Goal: Information Seeking & Learning: Learn about a topic

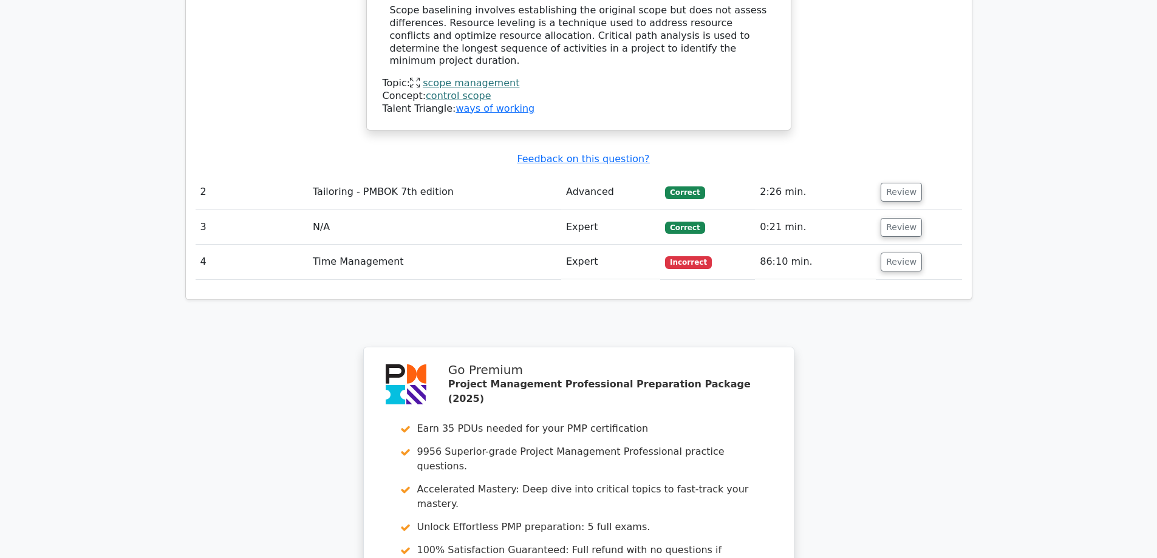
scroll to position [1639, 0]
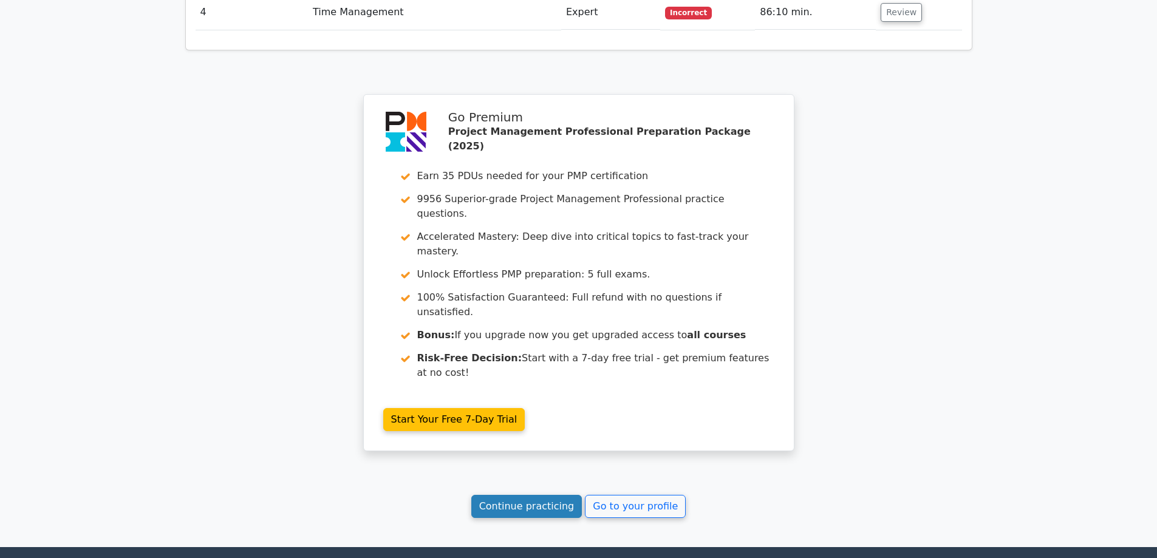
click at [547, 495] on link "Continue practicing" at bounding box center [526, 506] width 111 height 23
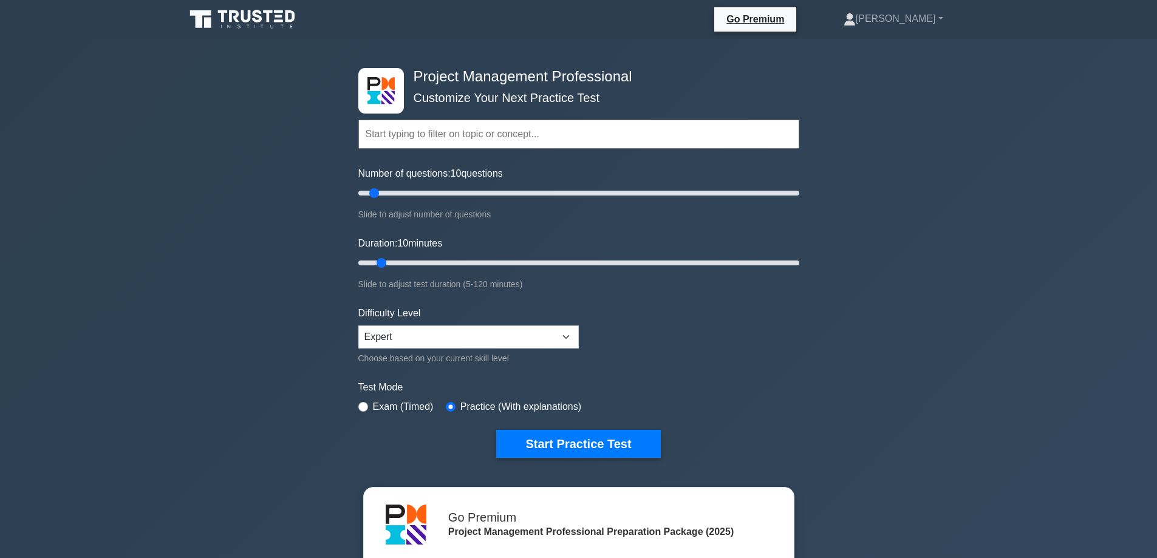
click at [556, 430] on button "Start Practice Test" at bounding box center [578, 444] width 164 height 28
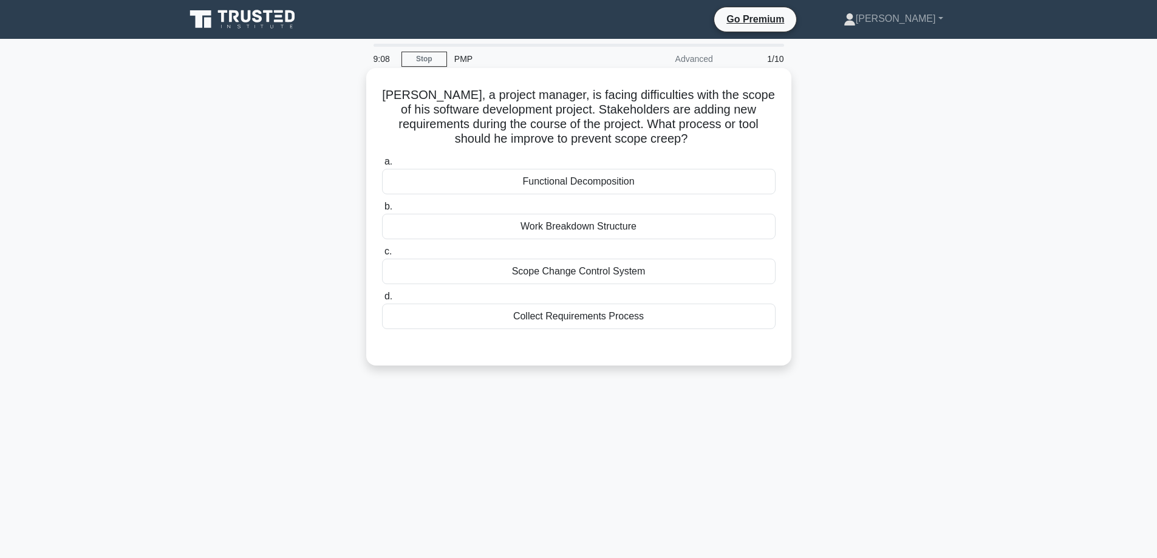
click at [679, 272] on div "Scope Change Control System" at bounding box center [579, 272] width 394 height 26
click at [382, 256] on input "c. Scope Change Control System" at bounding box center [382, 252] width 0 height 8
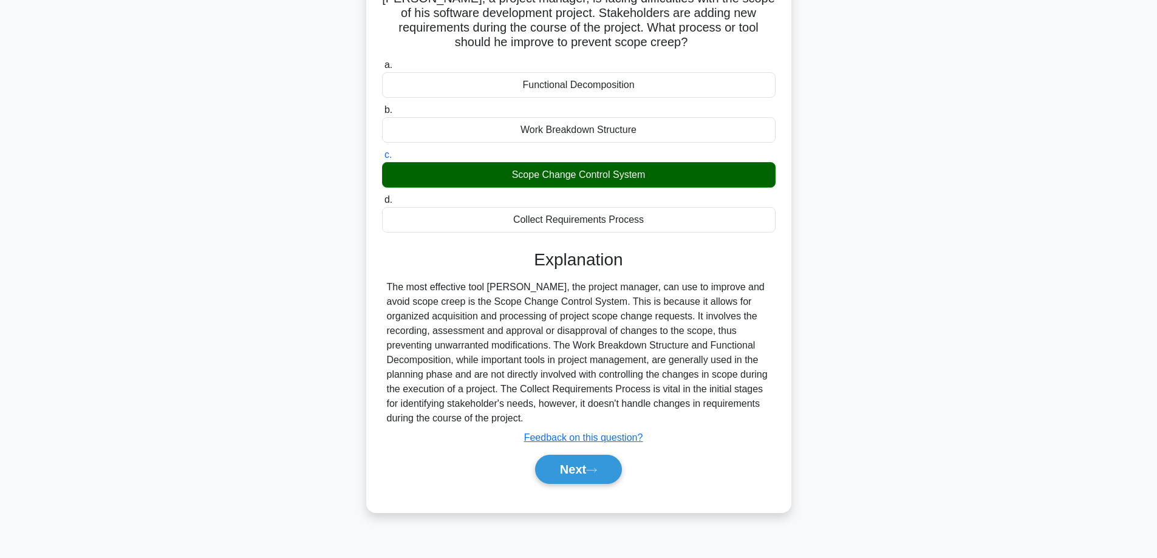
scroll to position [98, 0]
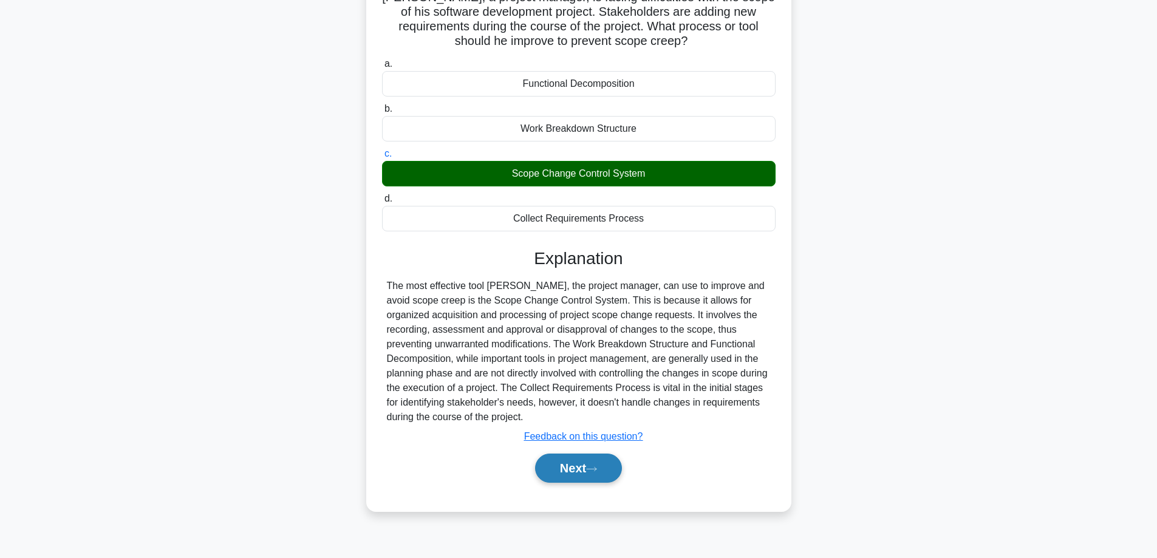
click at [591, 473] on icon at bounding box center [591, 469] width 11 height 7
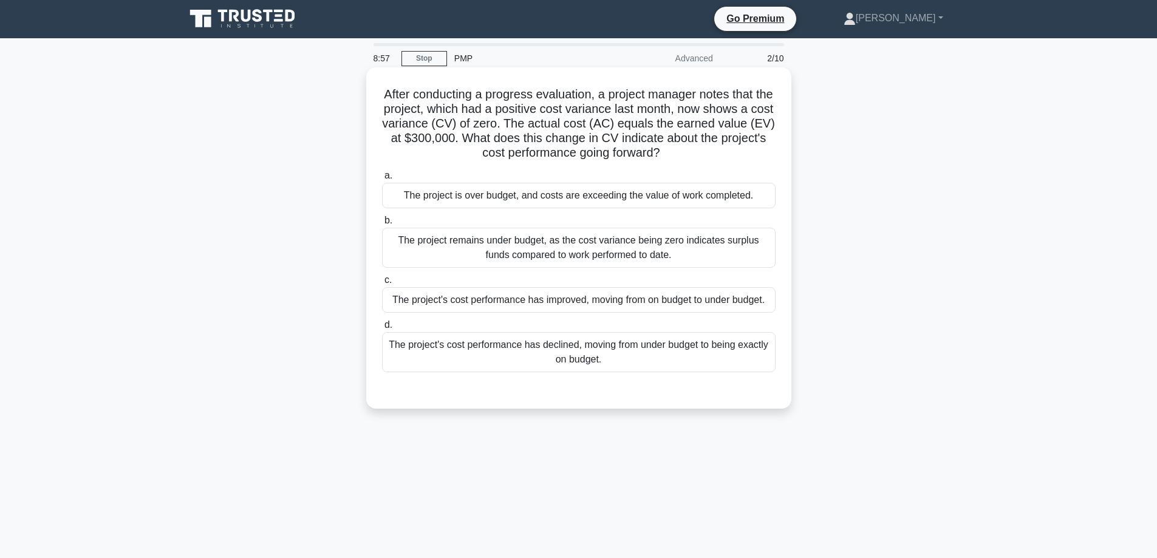
scroll to position [0, 0]
